Goal: Information Seeking & Learning: Check status

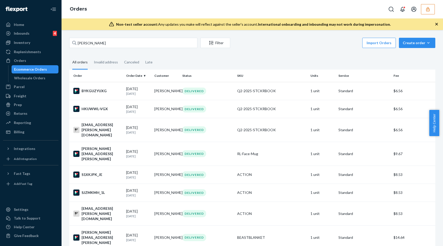
click at [422, 15] on div "Orders" at bounding box center [253, 9] width 382 height 18
click at [425, 13] on button "button" at bounding box center [428, 9] width 14 height 10
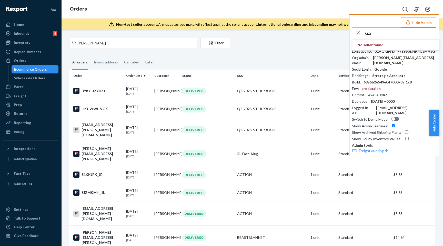
type input "kizik"
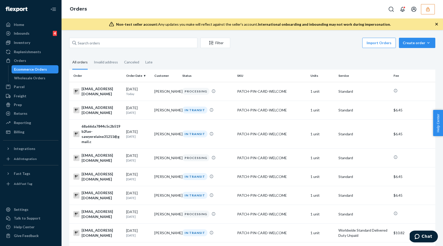
click at [434, 7] on button "button" at bounding box center [428, 9] width 14 height 10
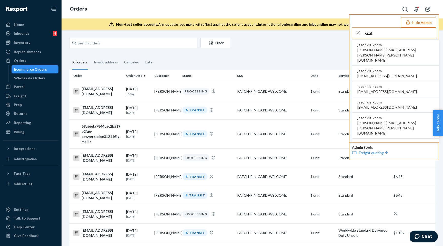
type input "kizik"
click at [379, 46] on span "jasonkizikcom" at bounding box center [396, 44] width 76 height 5
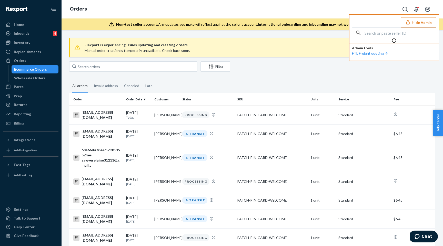
click at [428, 21] on button "Hide Admin" at bounding box center [418, 22] width 35 height 10
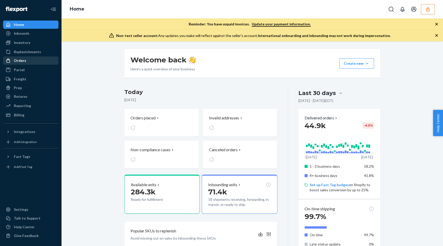
click at [35, 61] on div "Orders" at bounding box center [31, 60] width 54 height 7
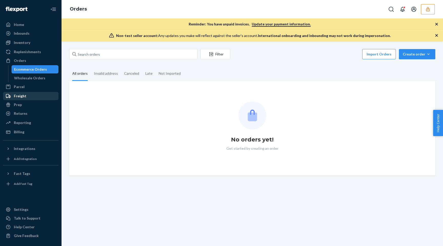
click at [23, 95] on div "Freight" at bounding box center [20, 95] width 13 height 5
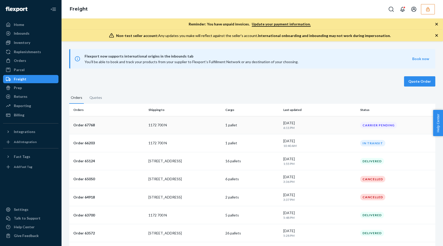
click at [255, 128] on td "1 pallet" at bounding box center [252, 125] width 58 height 18
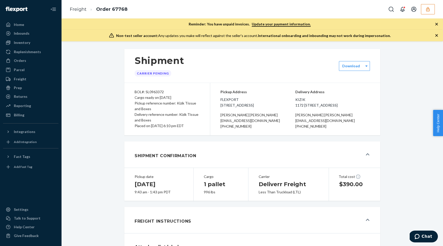
click at [153, 89] on div "BOL#: SL0963372" at bounding box center [167, 92] width 65 height 6
copy div "SL0963372"
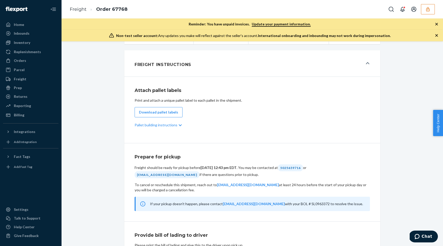
scroll to position [237, 0]
